Goal: Task Accomplishment & Management: Use online tool/utility

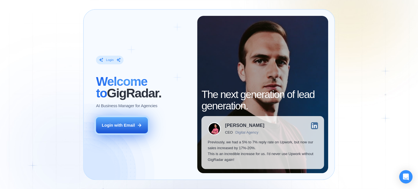
click at [117, 119] on button "Login with Email" at bounding box center [122, 125] width 52 height 16
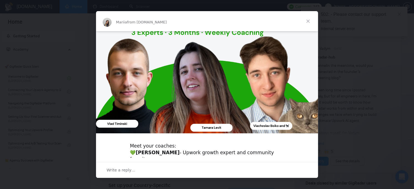
scroll to position [75, 0]
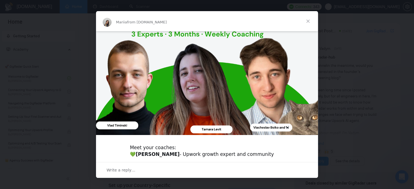
click at [310, 22] on span "Close" at bounding box center [308, 21] width 20 height 20
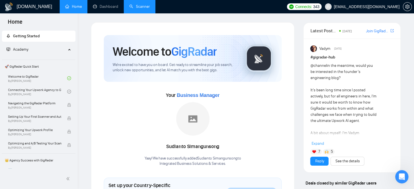
click at [141, 9] on link "Scanner" at bounding box center [139, 6] width 21 height 5
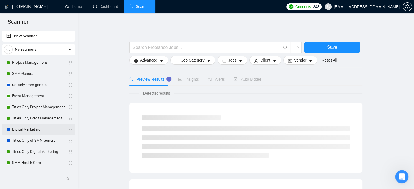
click at [35, 128] on link "Digital Marketing" at bounding box center [38, 129] width 53 height 11
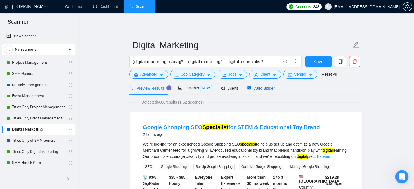
click at [255, 88] on span "Auto Bidder" at bounding box center [260, 88] width 27 height 4
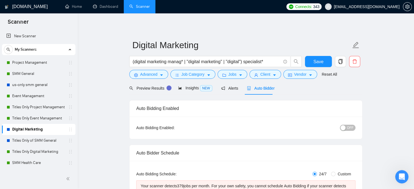
radio input "false"
radio input "true"
checkbox input "true"
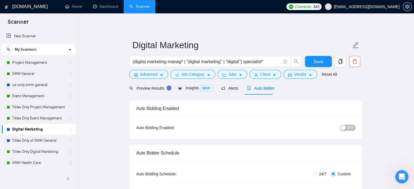
click at [342, 127] on div "button" at bounding box center [343, 127] width 5 height 5
click at [323, 63] on span "Save" at bounding box center [318, 61] width 10 height 7
click at [33, 83] on link "us-only smm general" at bounding box center [38, 84] width 53 height 11
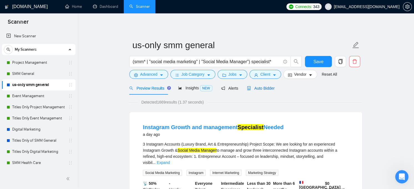
click at [267, 87] on span "Auto Bidder" at bounding box center [260, 88] width 27 height 4
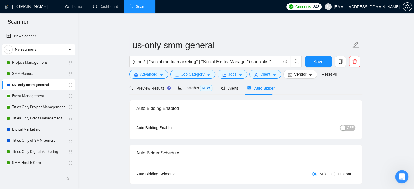
click at [343, 130] on div "button" at bounding box center [343, 127] width 5 height 5
click at [320, 64] on span "Save" at bounding box center [318, 61] width 10 height 7
click at [31, 128] on link "Digital Marketing" at bounding box center [38, 129] width 53 height 11
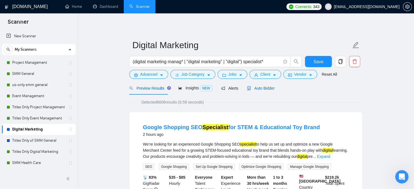
click at [263, 91] on div "Auto Bidder" at bounding box center [260, 88] width 27 height 6
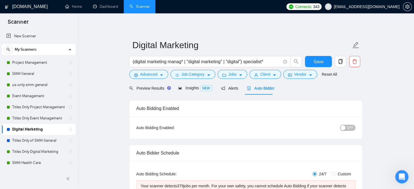
radio input "false"
radio input "true"
checkbox input "true"
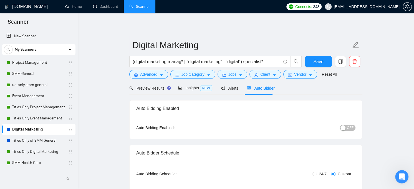
click at [353, 129] on span "OFF" at bounding box center [350, 127] width 7 height 6
click at [320, 62] on span "Save" at bounding box center [318, 61] width 10 height 7
click at [345, 129] on div "button" at bounding box center [343, 127] width 5 height 5
click at [319, 62] on span "Save" at bounding box center [318, 61] width 10 height 7
click at [69, 65] on div "Project Management" at bounding box center [40, 62] width 66 height 11
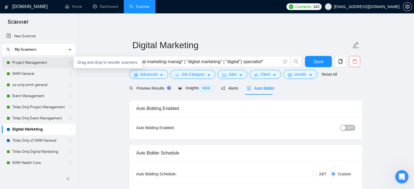
drag, startPoint x: 69, startPoint y: 63, endPoint x: 54, endPoint y: 61, distance: 14.7
click at [54, 61] on link "Project Management" at bounding box center [38, 62] width 53 height 11
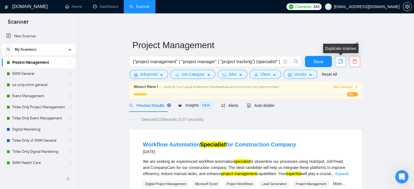
click at [339, 61] on icon "copy" at bounding box center [340, 61] width 5 height 5
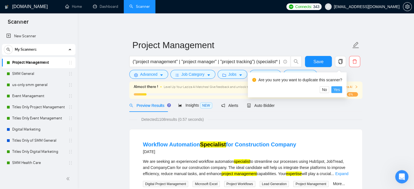
click at [337, 89] on span "Yes" at bounding box center [337, 89] width 6 height 6
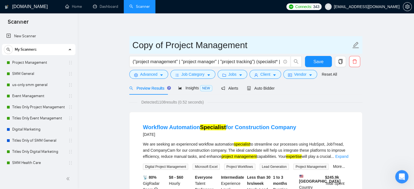
click at [154, 46] on input "Copy of Project Management" at bounding box center [241, 45] width 219 height 14
drag, startPoint x: 164, startPoint y: 46, endPoint x: 124, endPoint y: 38, distance: 40.7
click at [237, 44] on input "Project Management" at bounding box center [241, 45] width 219 height 14
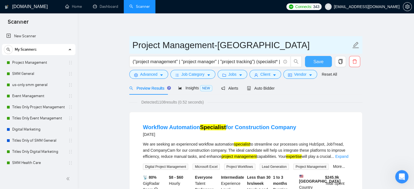
type input "Project Management-[GEOGRAPHIC_DATA]"
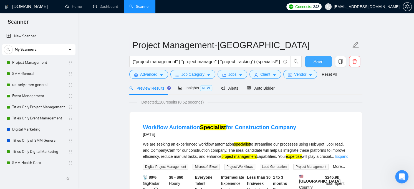
click at [323, 62] on button "Save" at bounding box center [318, 61] width 27 height 11
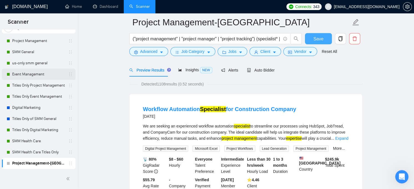
scroll to position [56, 0]
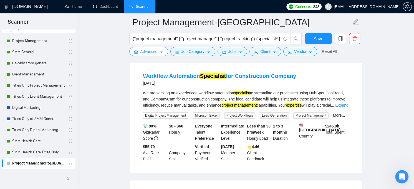
click at [154, 52] on span "Advanced" at bounding box center [148, 51] width 17 height 6
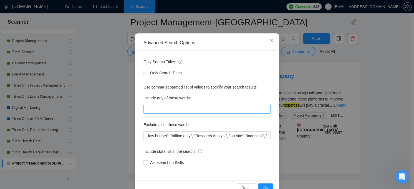
scroll to position [42, 0]
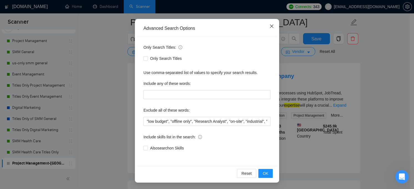
click at [272, 26] on span "Close" at bounding box center [271, 26] width 15 height 15
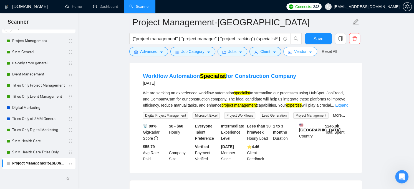
click at [294, 54] on span "Vendor" at bounding box center [300, 51] width 12 height 6
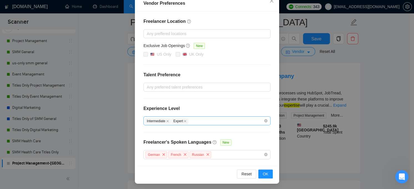
scroll to position [40, 0]
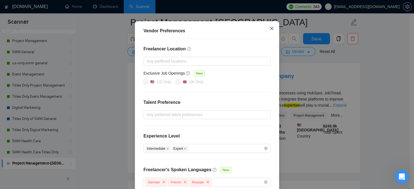
click at [270, 28] on icon "close" at bounding box center [272, 28] width 4 height 4
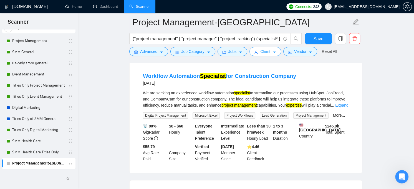
click at [266, 55] on button "Client" at bounding box center [266, 51] width 32 height 9
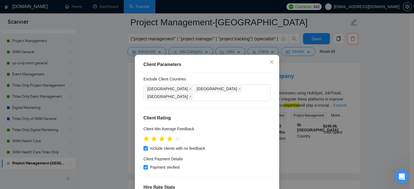
scroll to position [56, 0]
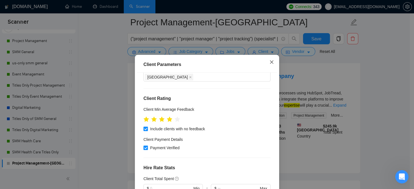
click at [270, 60] on icon "close" at bounding box center [272, 62] width 4 height 4
